Goal: Task Accomplishment & Management: Use online tool/utility

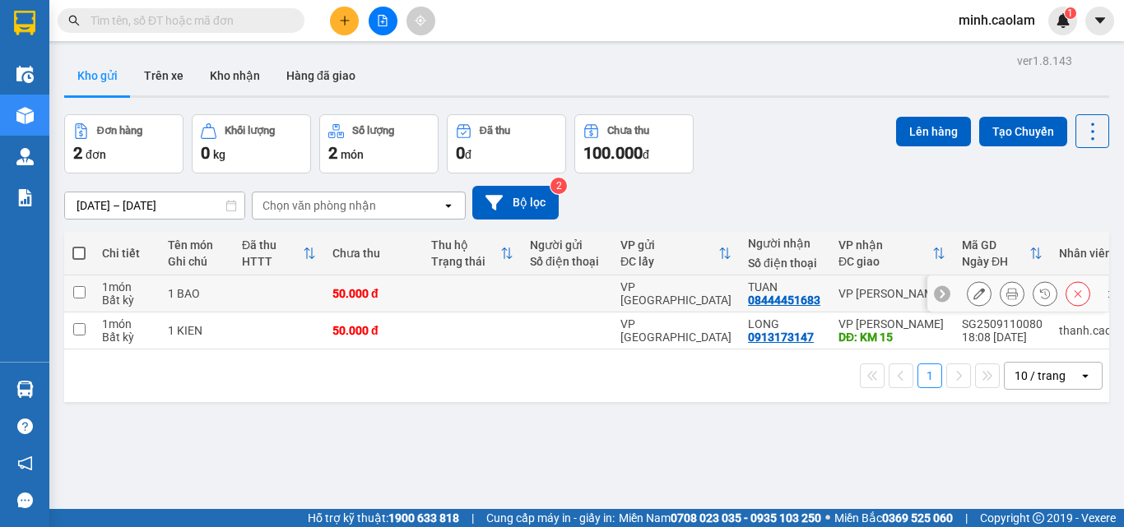
click at [554, 300] on td at bounding box center [566, 294] width 90 height 37
checkbox input "true"
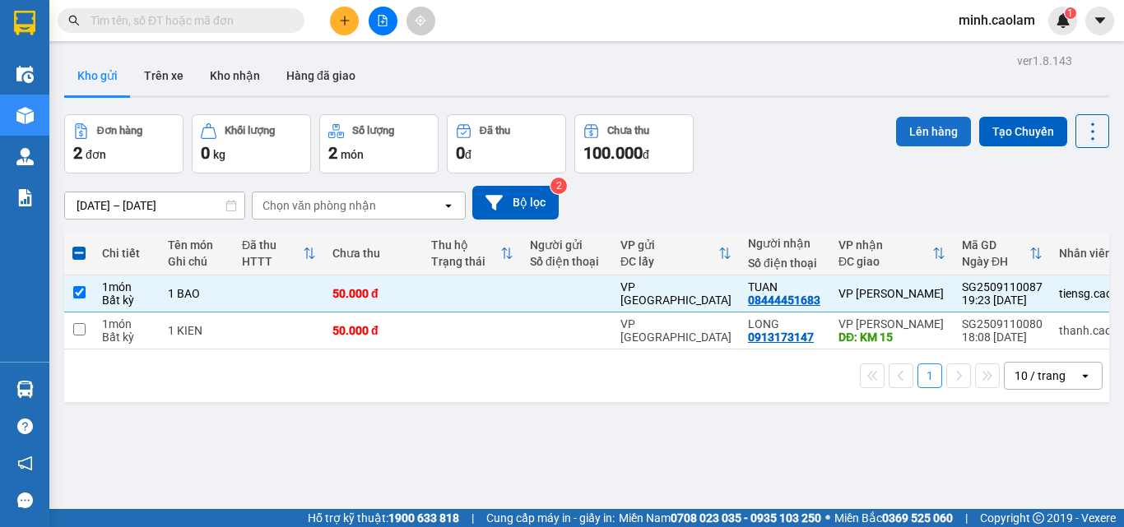
drag, startPoint x: 918, startPoint y: 134, endPoint x: 896, endPoint y: 132, distance: 22.3
click at [906, 132] on button "Lên hàng" at bounding box center [933, 132] width 75 height 30
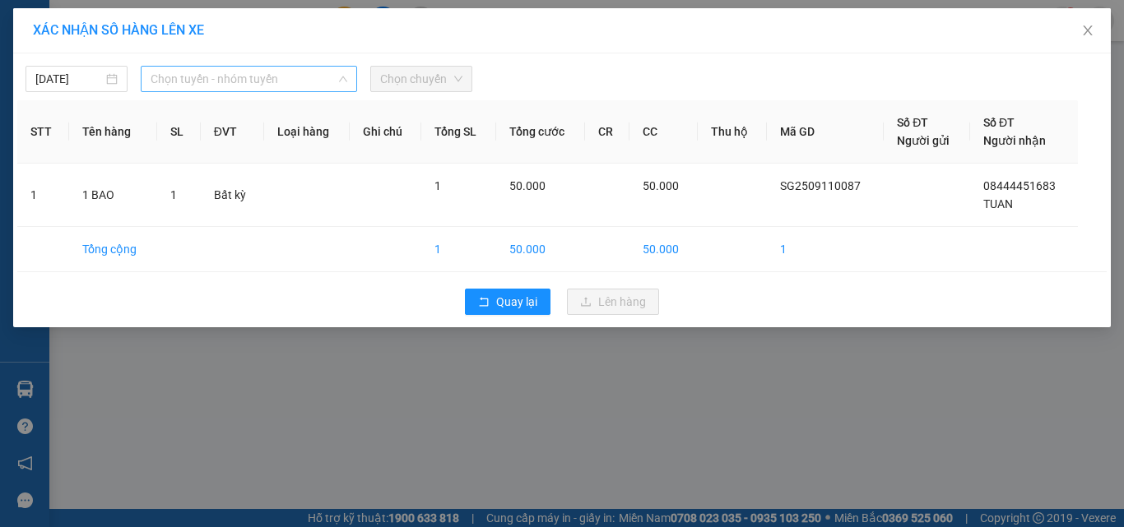
drag, startPoint x: 169, startPoint y: 89, endPoint x: 192, endPoint y: 100, distance: 26.5
click at [169, 90] on span "Chọn tuyến - nhóm tuyến" at bounding box center [249, 79] width 197 height 25
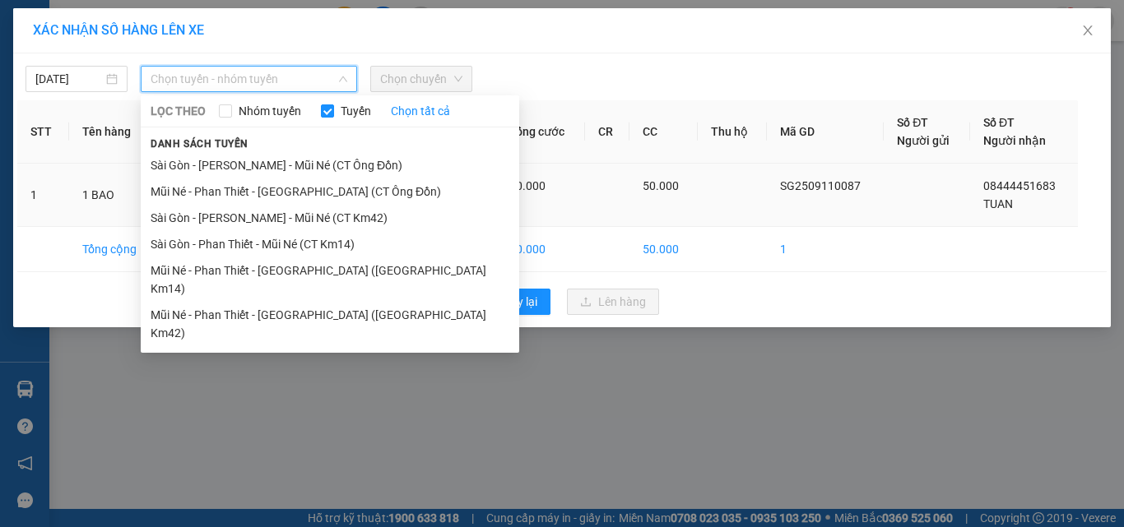
drag, startPoint x: 226, startPoint y: 243, endPoint x: 260, endPoint y: 192, distance: 61.1
click at [220, 240] on li "Sài Gòn - Phan Thiết - Mũi Né (CT Km14)" at bounding box center [330, 244] width 378 height 26
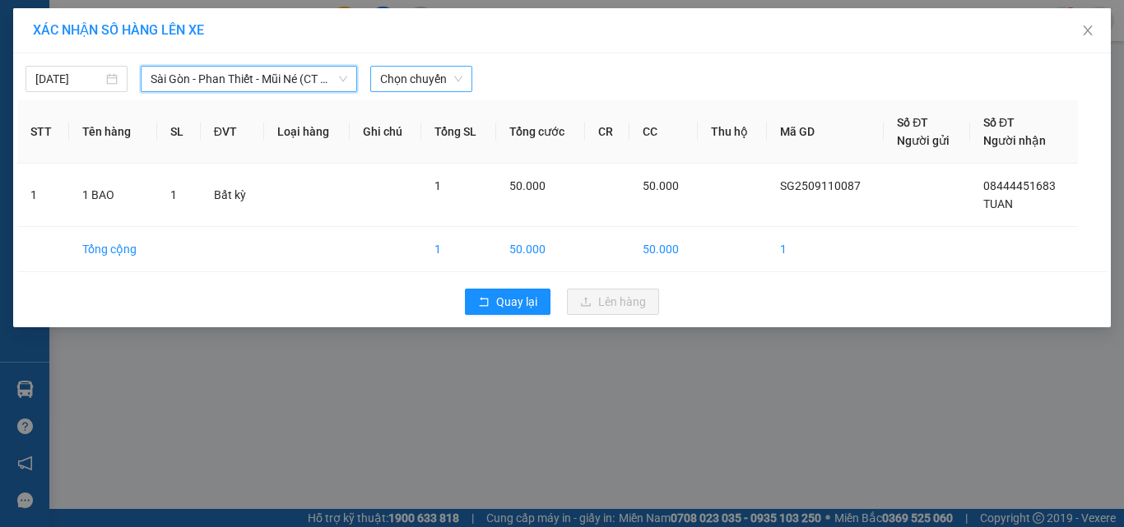
click at [426, 78] on span "Chọn chuyến" at bounding box center [421, 79] width 82 height 25
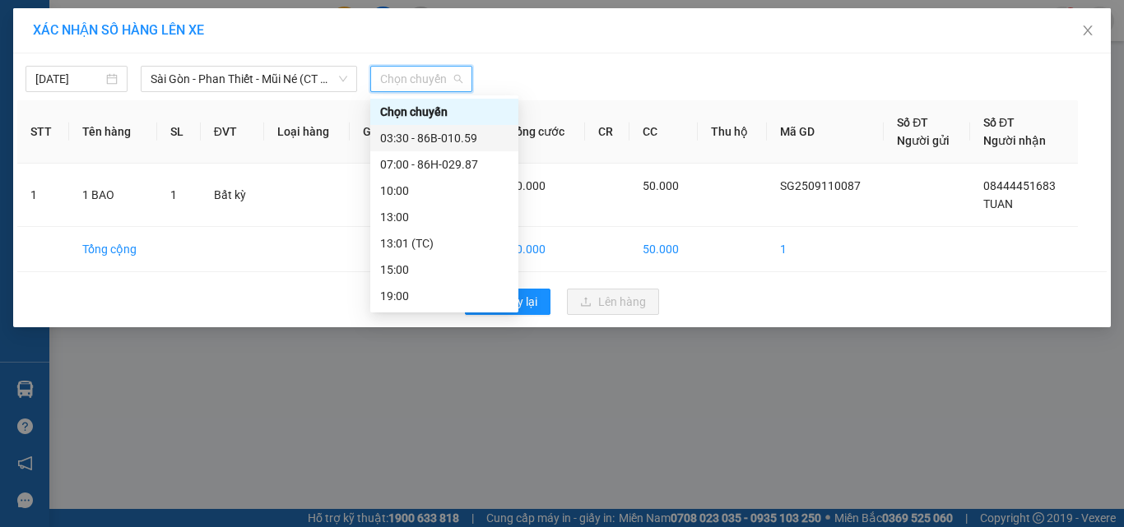
click at [447, 144] on div "03:30 - 86B-010.59" at bounding box center [444, 138] width 128 height 18
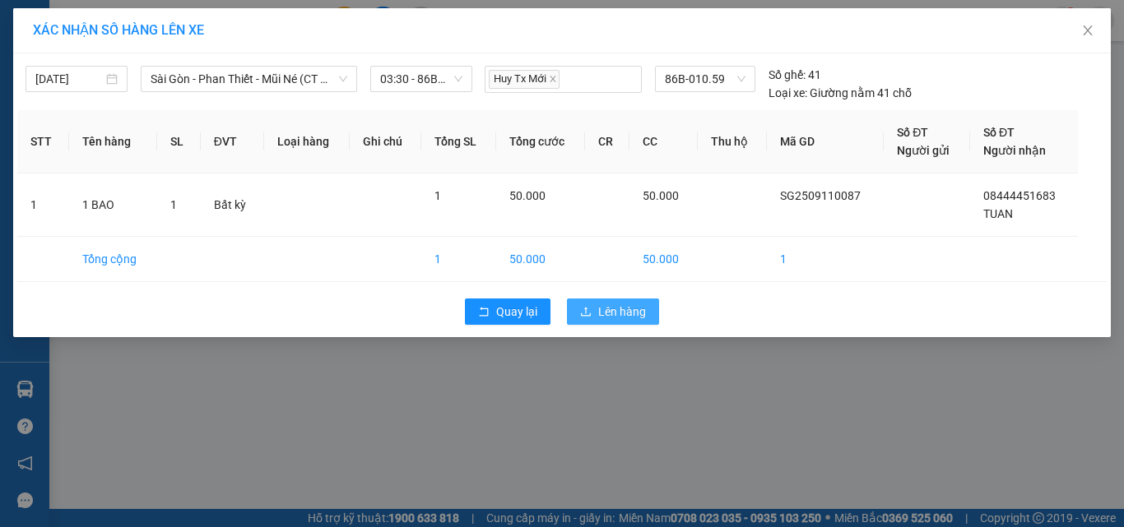
click at [593, 304] on button "Lên hàng" at bounding box center [613, 312] width 92 height 26
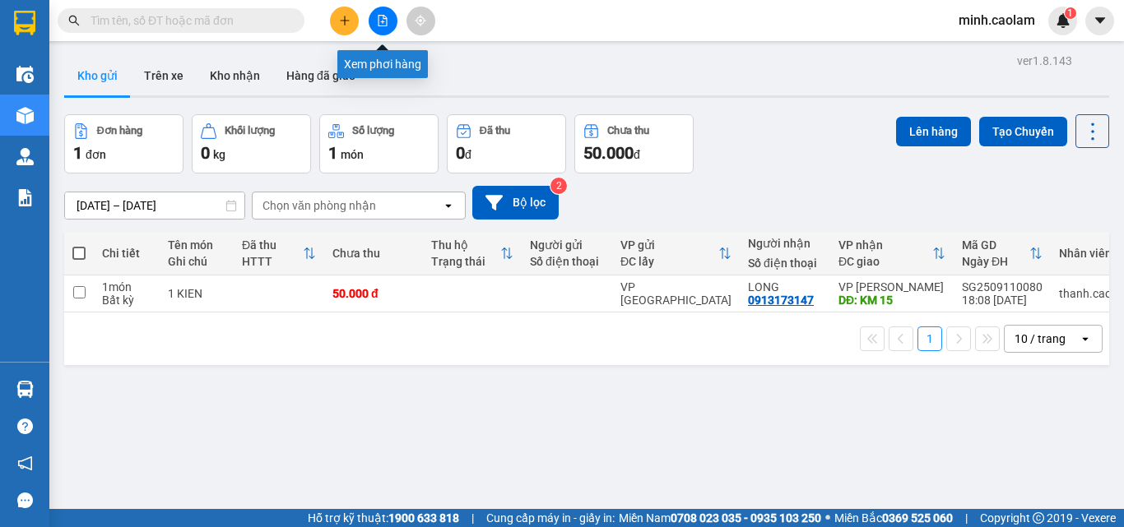
click at [387, 16] on icon "file-add" at bounding box center [383, 21] width 12 height 12
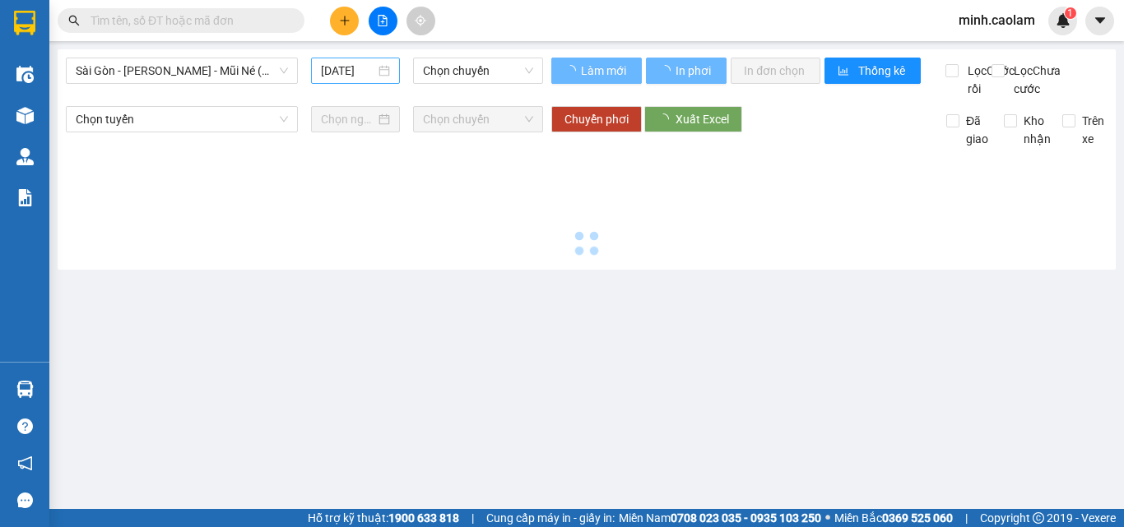
type input "[DATE]"
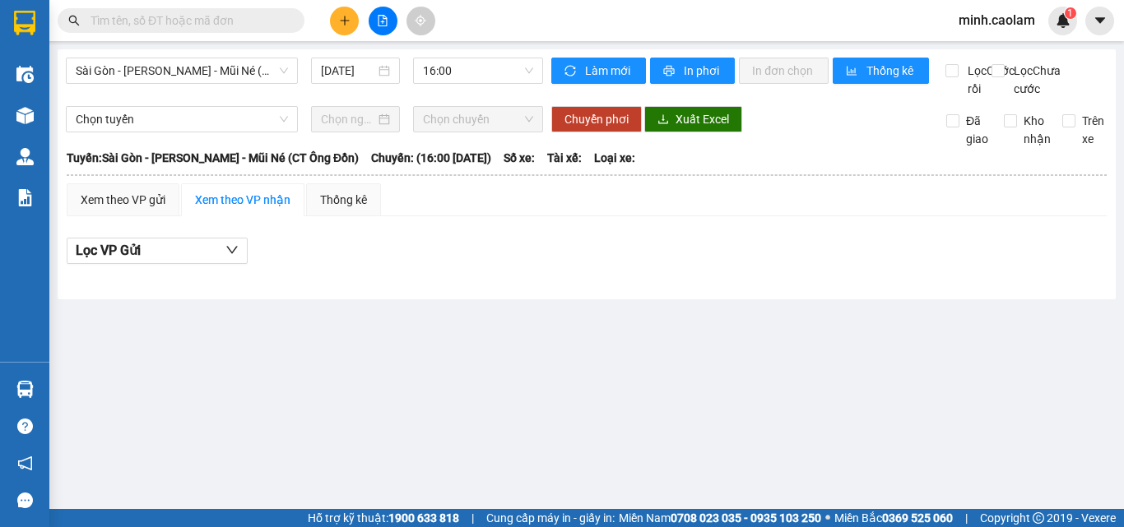
click at [201, 86] on div "Sài Gòn - [PERSON_NAME] - Mũi Né (CT Ông Đồn) [DATE] 16:00" at bounding box center [304, 78] width 477 height 40
click at [215, 77] on span "Sài Gòn - [PERSON_NAME] - Mũi Né (CT Ông Đồn)" at bounding box center [182, 70] width 212 height 25
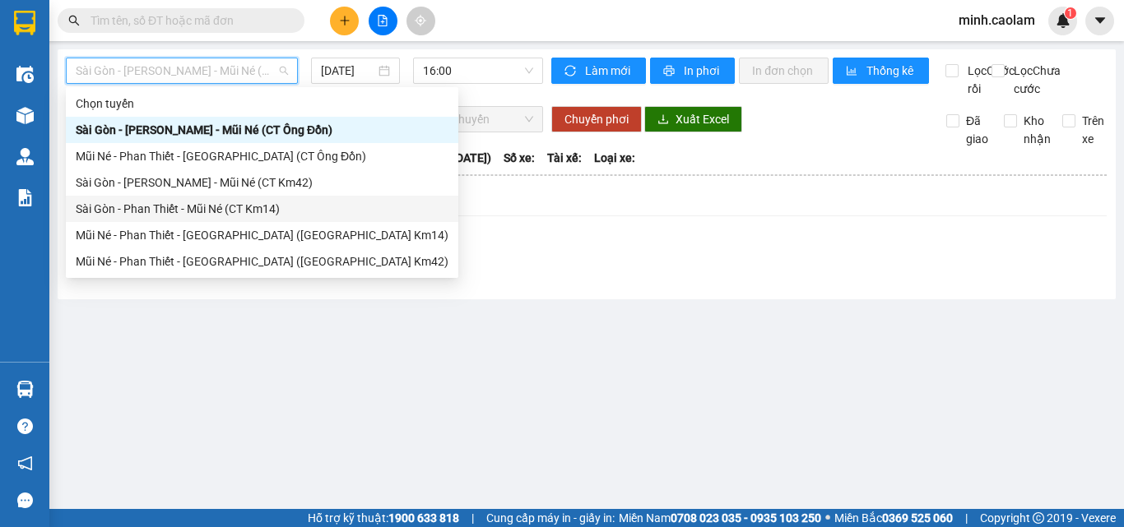
click at [223, 202] on div "Sài Gòn - Phan Thiết - Mũi Né (CT Km14)" at bounding box center [262, 209] width 373 height 18
type input "[DATE]"
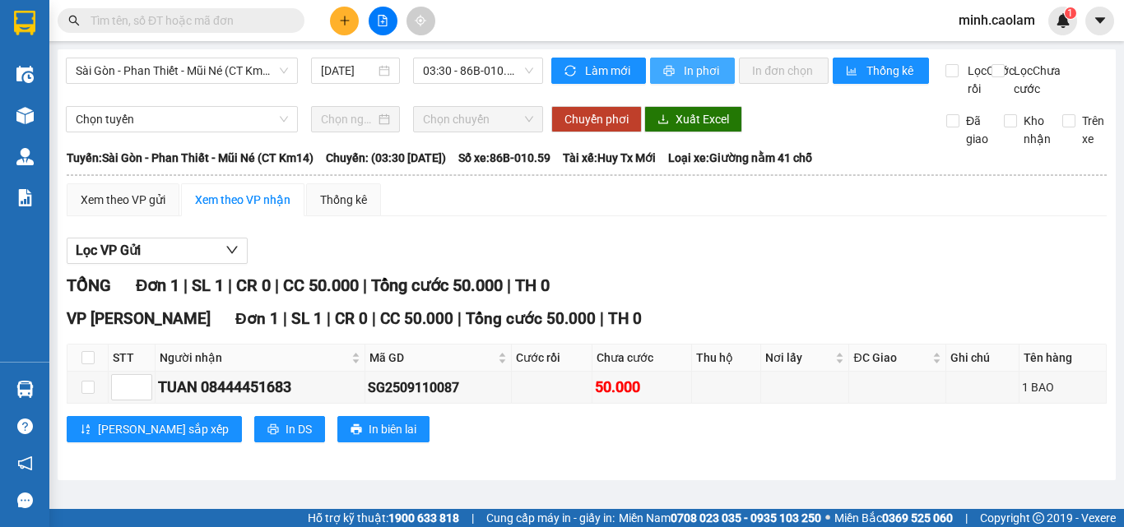
drag, startPoint x: 700, startPoint y: 76, endPoint x: 702, endPoint y: 99, distance: 23.1
click at [700, 76] on span "In phơi" at bounding box center [703, 71] width 38 height 18
